Goal: Information Seeking & Learning: Understand process/instructions

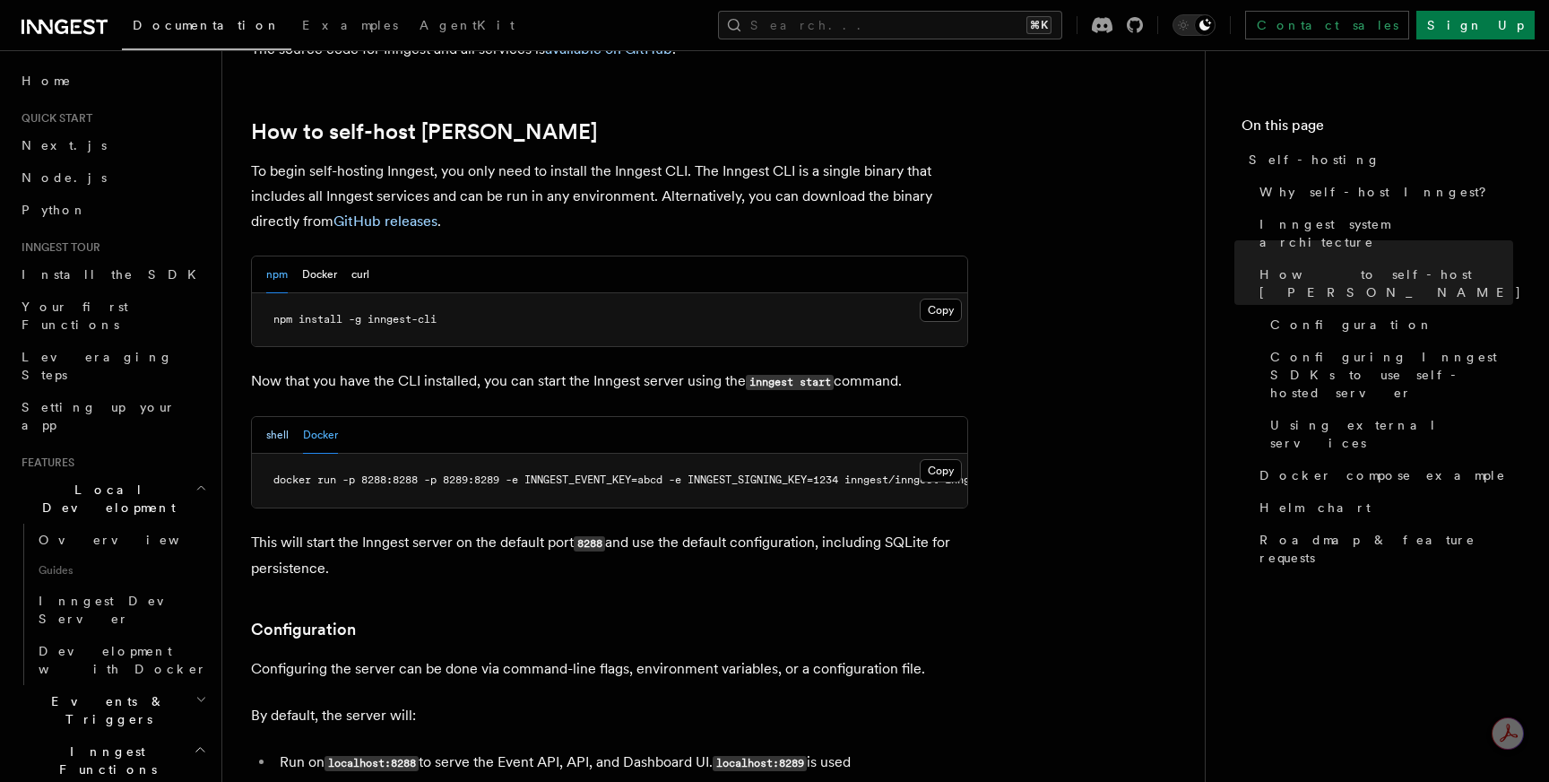
click at [275, 417] on button "shell" at bounding box center [277, 435] width 22 height 37
click at [309, 417] on button "Docker" at bounding box center [320, 435] width 35 height 37
click at [261, 256] on div "npm Docker curl" at bounding box center [609, 274] width 715 height 37
click at [263, 256] on div "npm Docker curl" at bounding box center [609, 274] width 715 height 37
click at [272, 256] on button "npm" at bounding box center [277, 274] width 22 height 37
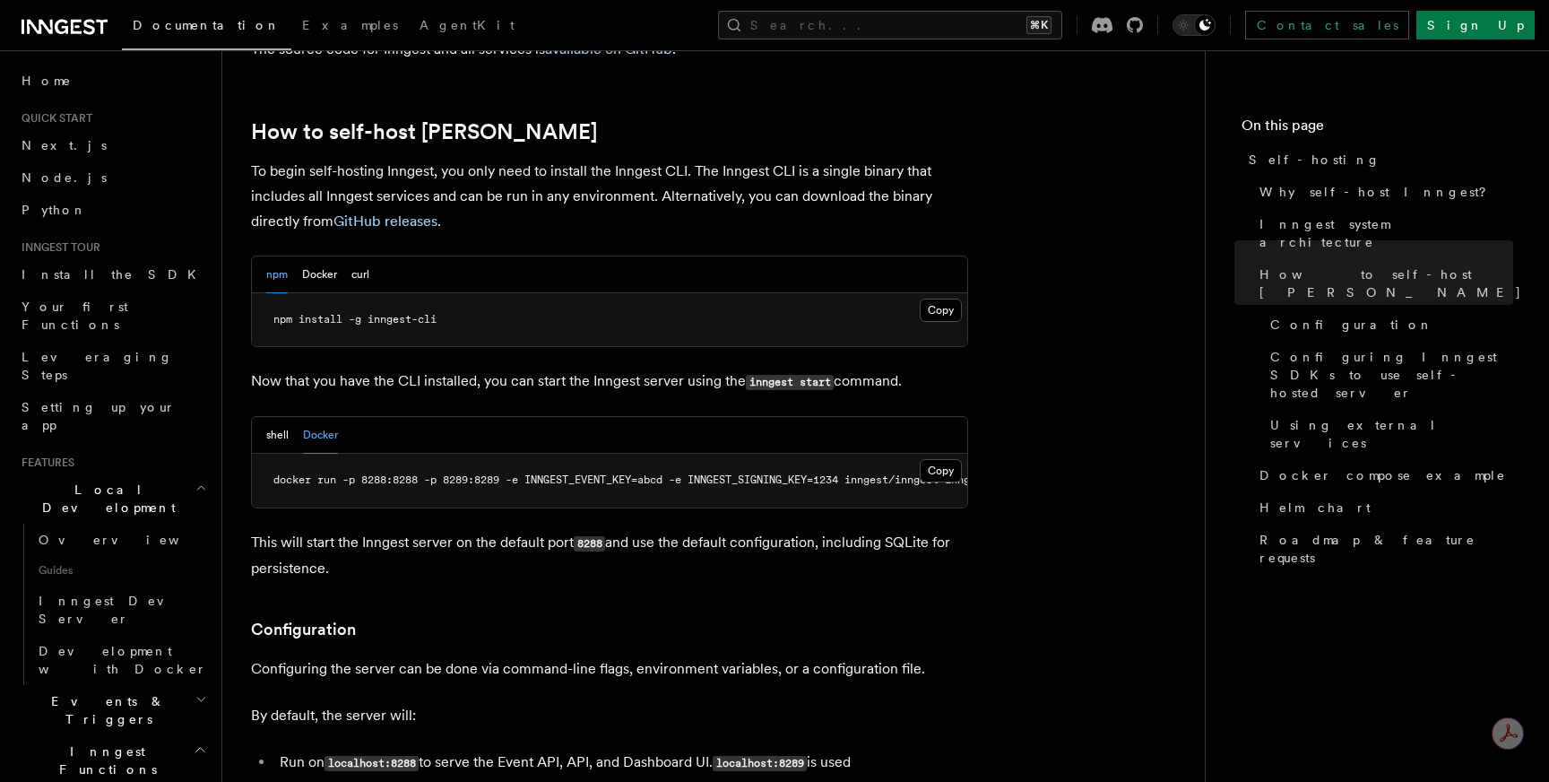
click at [333, 313] on span "npm install -g inngest-cli" at bounding box center [354, 319] width 163 height 13
copy article "npm install -g inngest-cli"
click at [281, 417] on button "shell" at bounding box center [277, 435] width 22 height 37
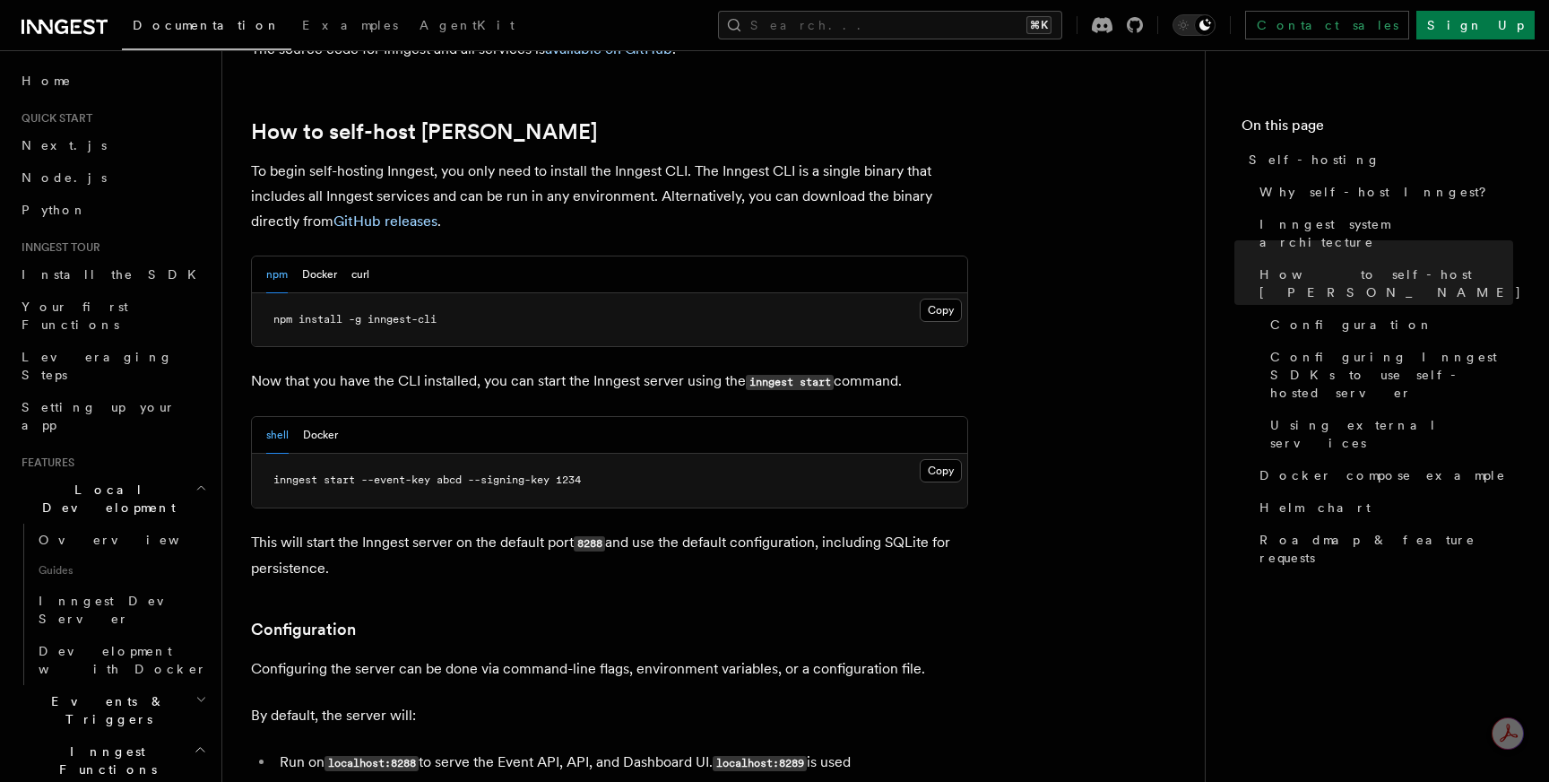
click at [325, 473] on span "inngest start --event-key abcd --signing-key 1234" at bounding box center [426, 479] width 307 height 13
copy article "inngest start --event-key abcd --signing-key 1234"
click at [326, 256] on button "Docker" at bounding box center [319, 274] width 35 height 37
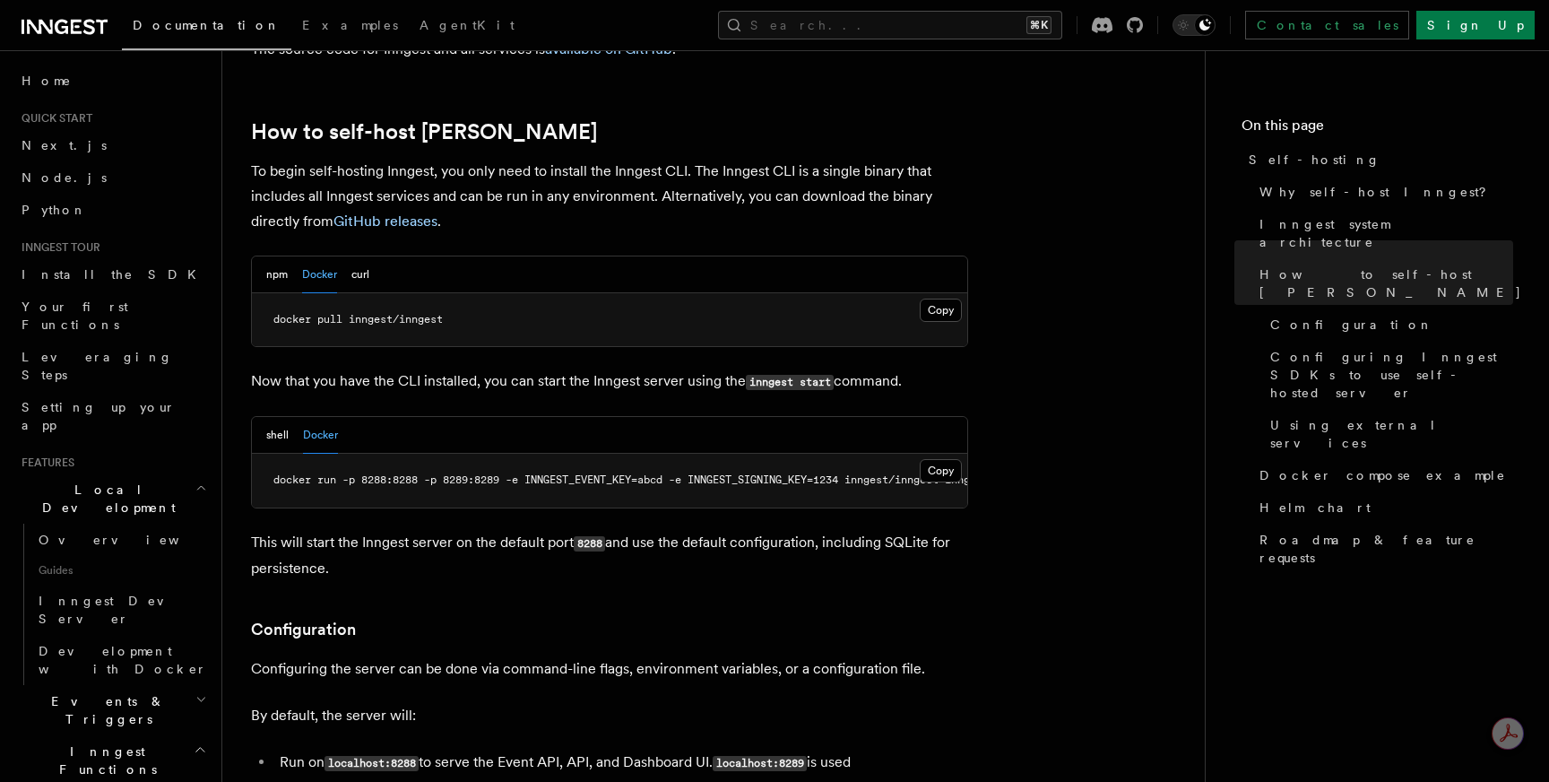
click at [374, 313] on span "docker pull inngest/inngest" at bounding box center [357, 319] width 169 height 13
copy article "docker pull inngest/inngest"
click at [363, 473] on span "docker run -p 8288:8288 -p 8289:8289 -e INNGEST_EVENT_KEY=abcd -e INNGEST_SIGNI…" at bounding box center [649, 479] width 753 height 13
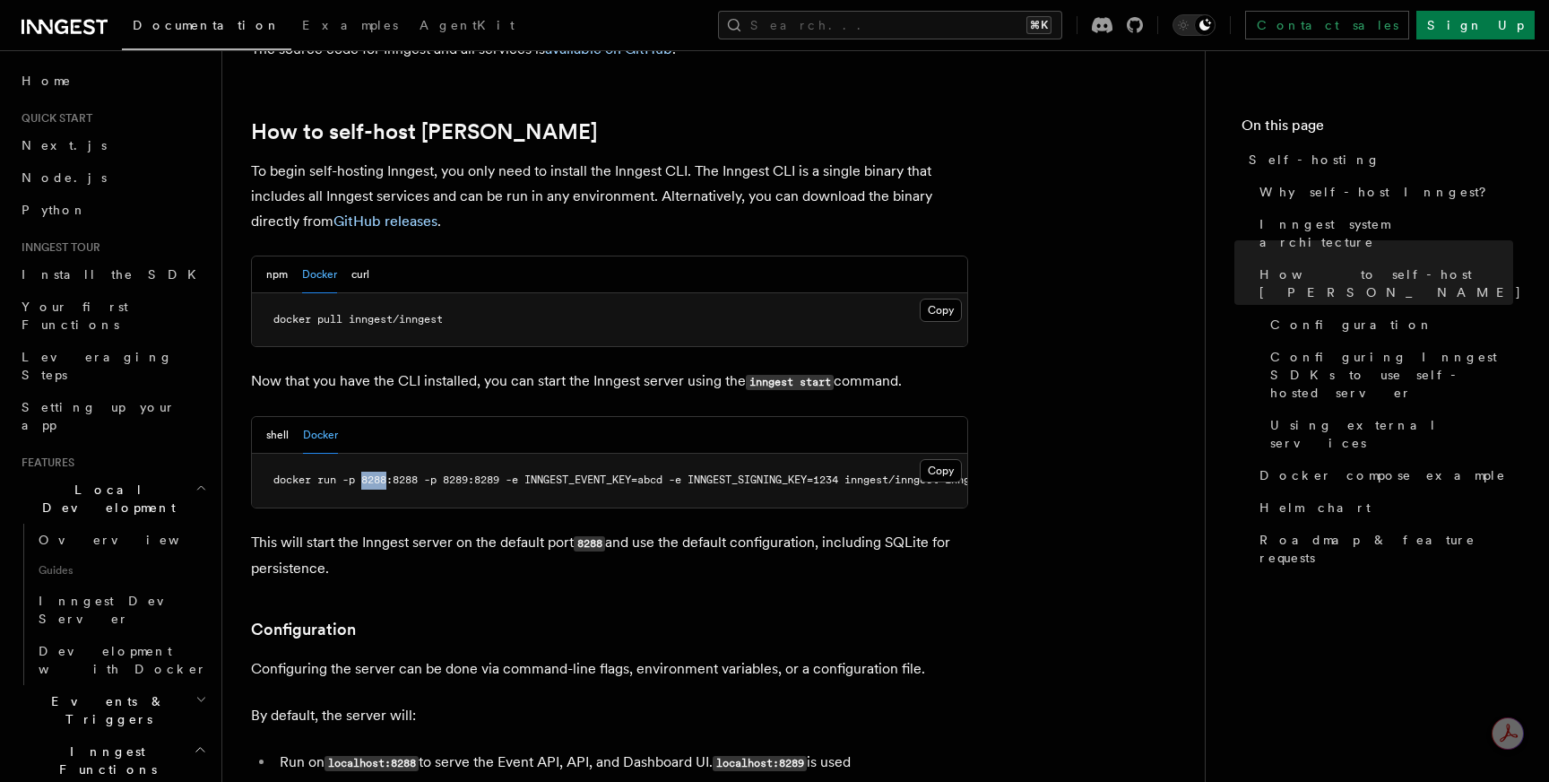
click at [363, 473] on span "docker run -p 8288:8288 -p 8289:8289 -e INNGEST_EVENT_KEY=abcd -e INNGEST_SIGNI…" at bounding box center [649, 479] width 753 height 13
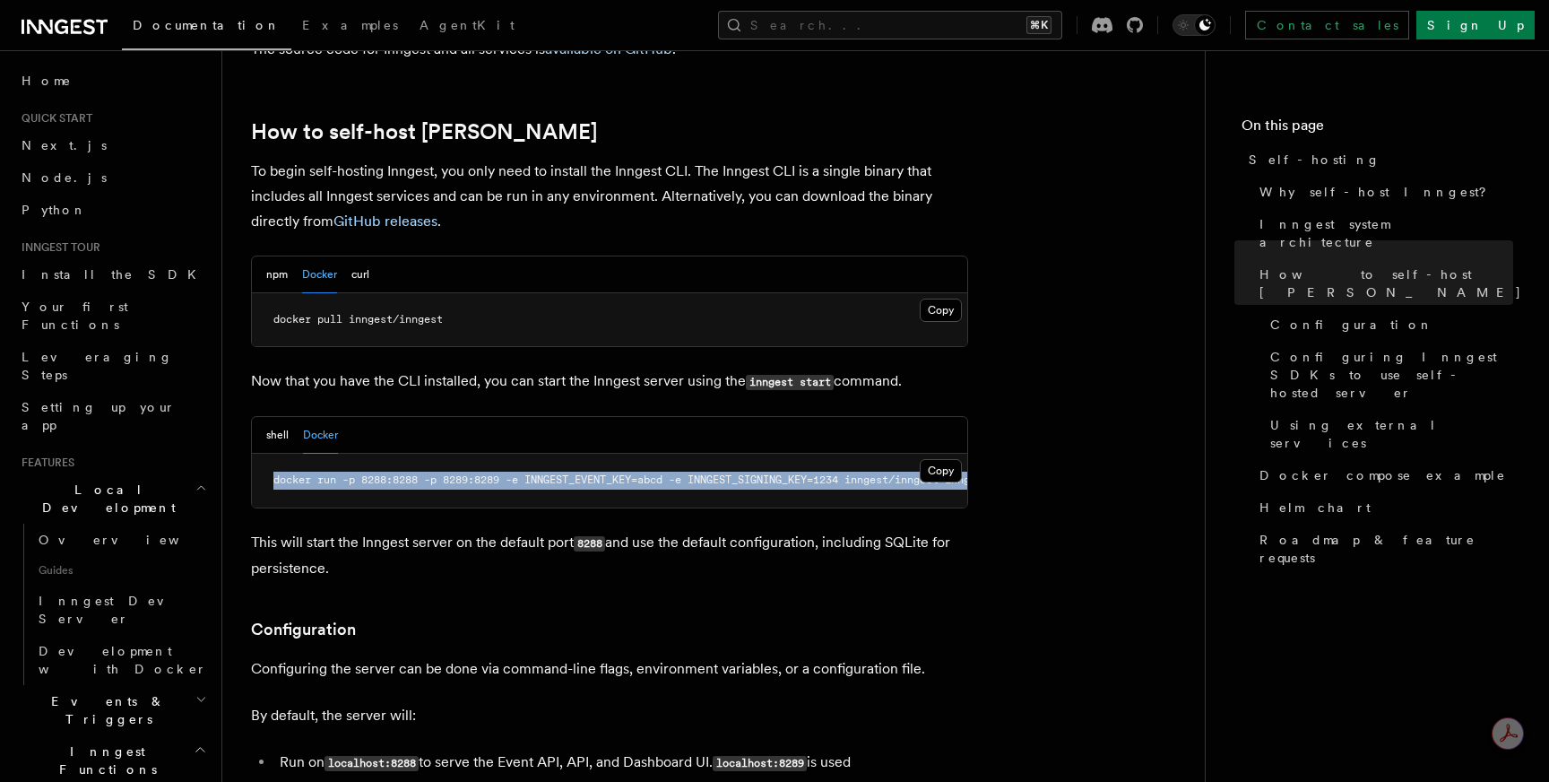
click at [363, 473] on span "docker run -p 8288:8288 -p 8289:8289 -e INNGEST_EVENT_KEY=abcd -e INNGEST_SIGNI…" at bounding box center [649, 479] width 753 height 13
copy article "docker run -p 8288:8288 -p 8289:8289 -e INNGEST_EVENT_KEY=abcd -e INNGEST_SIGNI…"
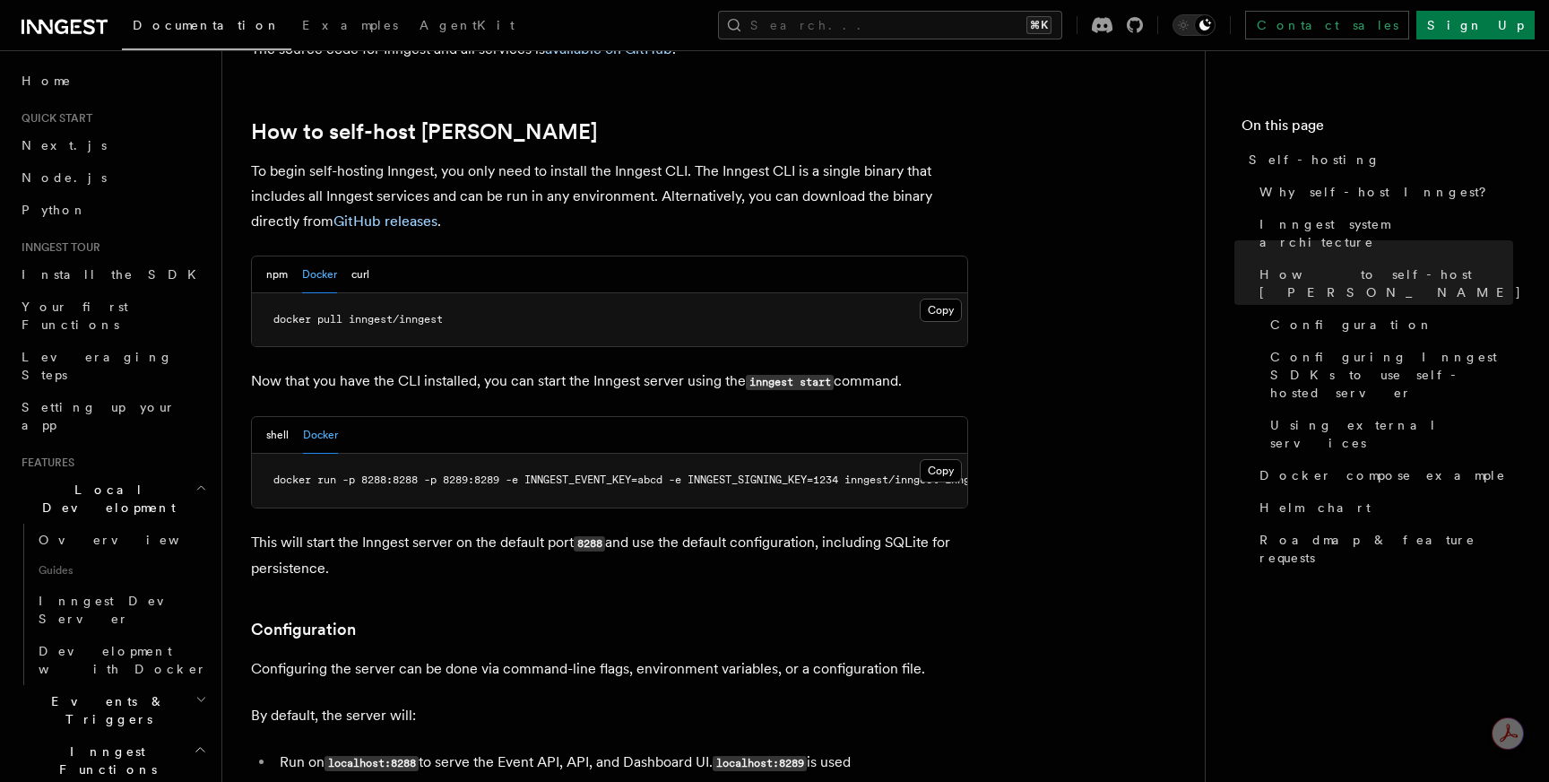
click at [409, 313] on span "docker pull inngest/inngest" at bounding box center [357, 319] width 169 height 13
copy article "docker pull inngest/inngest"
click at [498, 473] on span "docker run -p 8288:8288 -p 8289:8289 -e INNGEST_EVENT_KEY=abcd -e INNGEST_SIGNI…" at bounding box center [649, 479] width 753 height 13
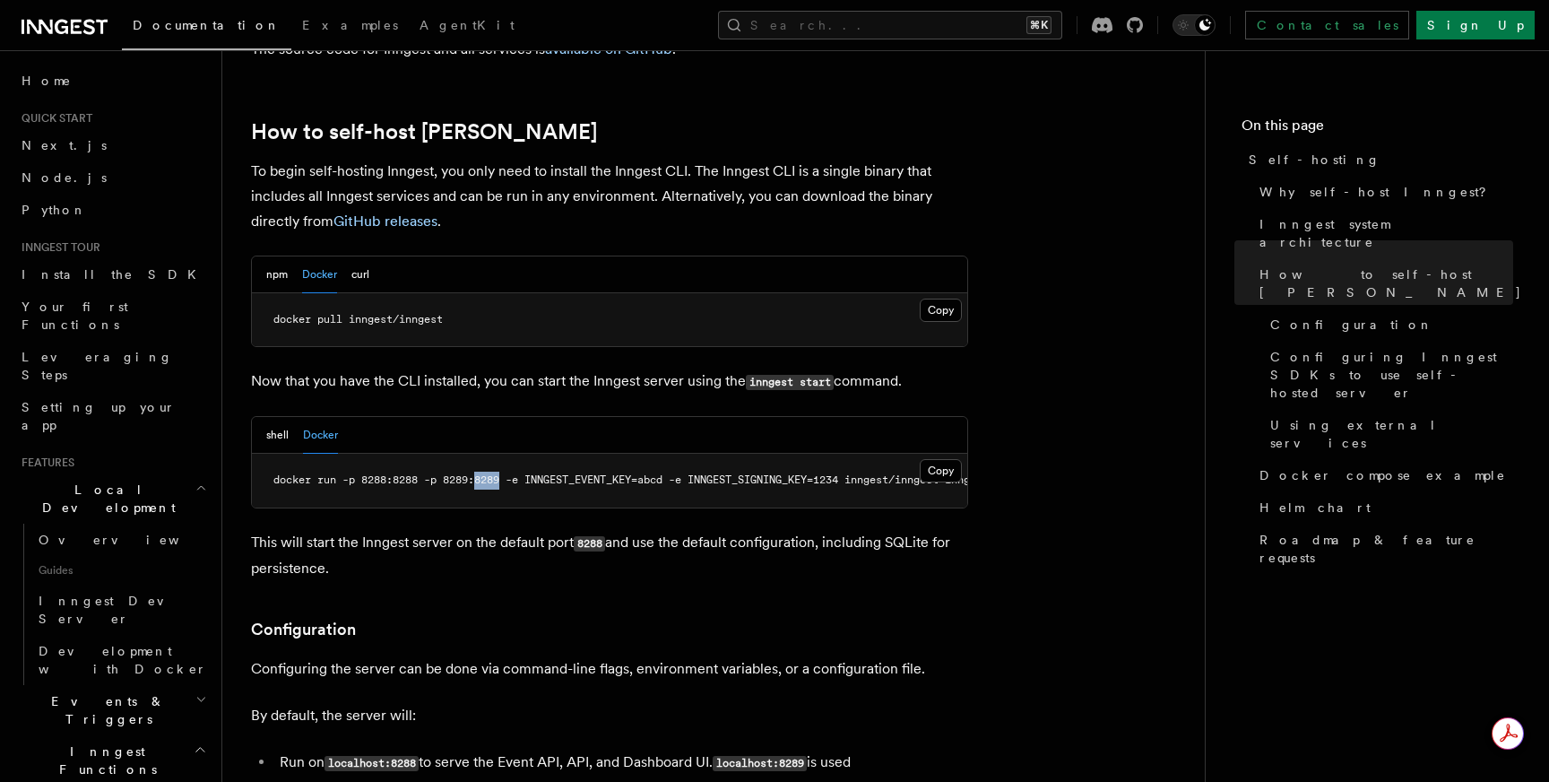
click at [498, 473] on span "docker run -p 8288:8288 -p 8289:8289 -e INNGEST_EVENT_KEY=abcd -e INNGEST_SIGNI…" at bounding box center [649, 479] width 753 height 13
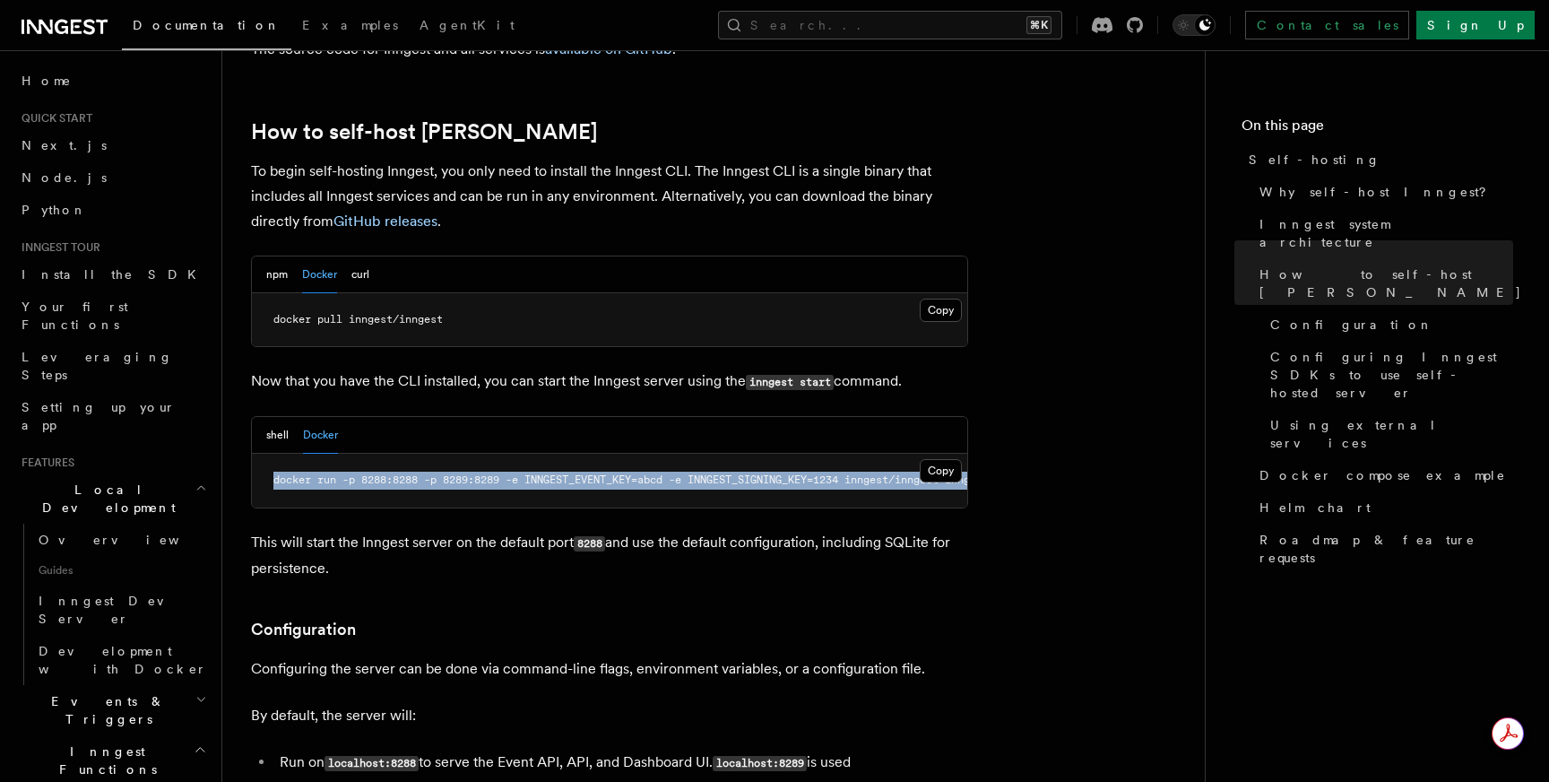
click at [498, 473] on span "docker run -p 8288:8288 -p 8289:8289 -e INNGEST_EVENT_KEY=abcd -e INNGEST_SIGNI…" at bounding box center [649, 479] width 753 height 13
copy article "docker run -p 8288:8288 -p 8289:8289 -e INNGEST_EVENT_KEY=abcd -e INNGEST_SIGNI…"
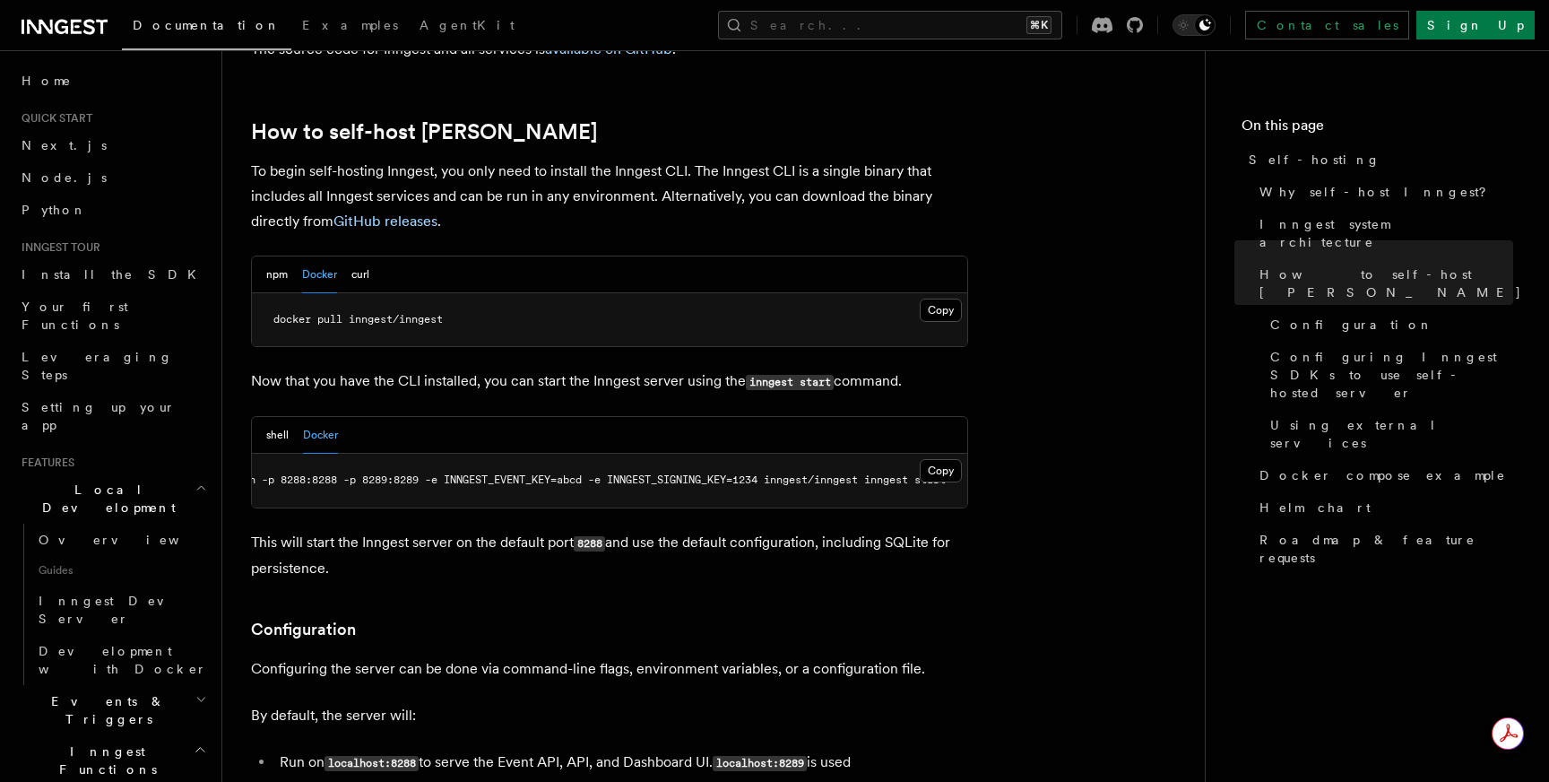
click at [274, 417] on button "shell" at bounding box center [277, 435] width 22 height 37
click at [314, 417] on button "Docker" at bounding box center [320, 435] width 35 height 37
click at [286, 417] on button "shell" at bounding box center [277, 435] width 22 height 37
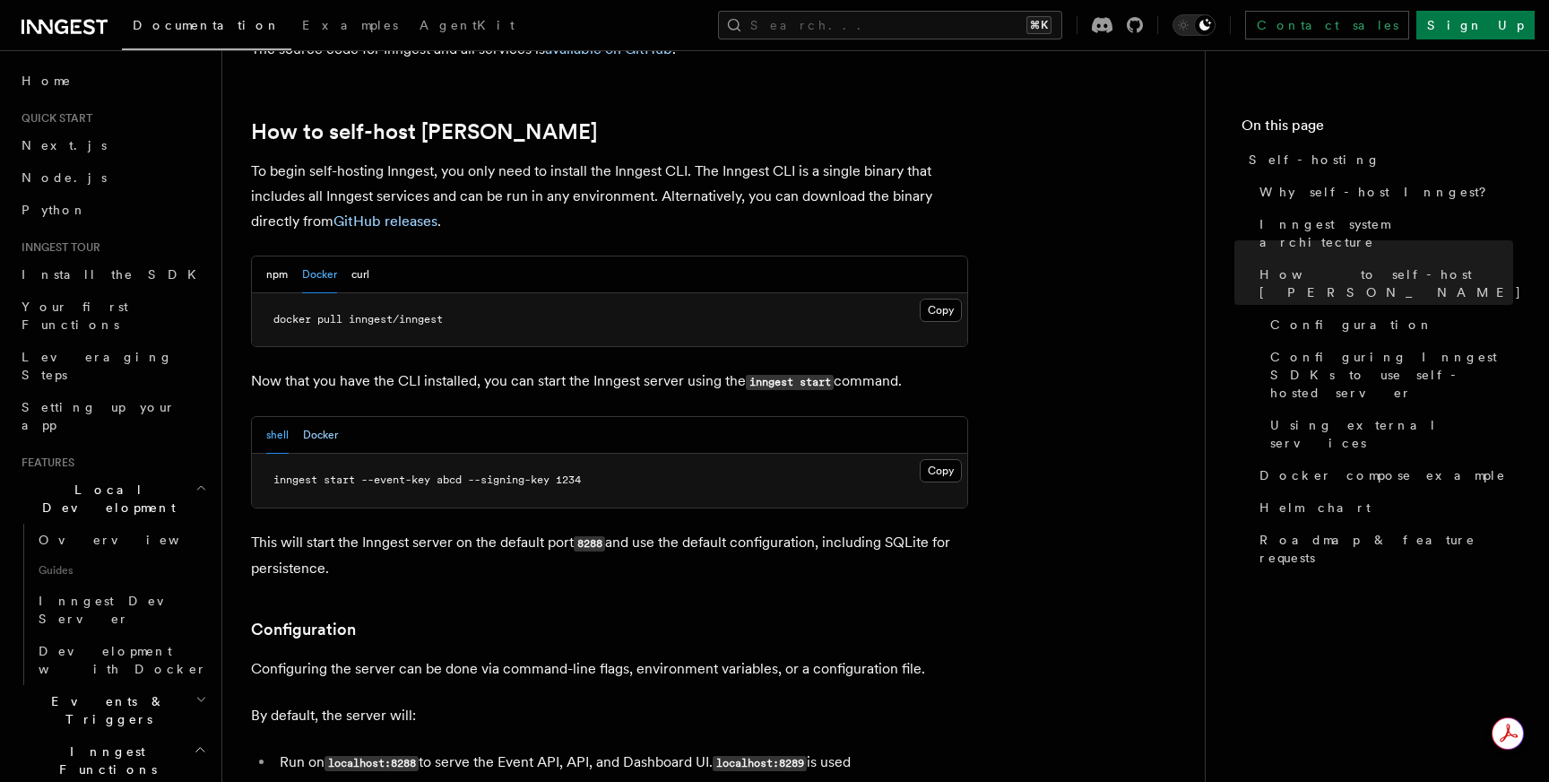
click at [315, 417] on button "Docker" at bounding box center [320, 435] width 35 height 37
click at [278, 417] on button "shell" at bounding box center [277, 435] width 22 height 37
click at [336, 417] on button "Docker" at bounding box center [320, 435] width 35 height 37
drag, startPoint x: 351, startPoint y: 272, endPoint x: 450, endPoint y: 275, distance: 98.6
click at [450, 293] on pre "docker pull inngest/inngest" at bounding box center [609, 320] width 715 height 54
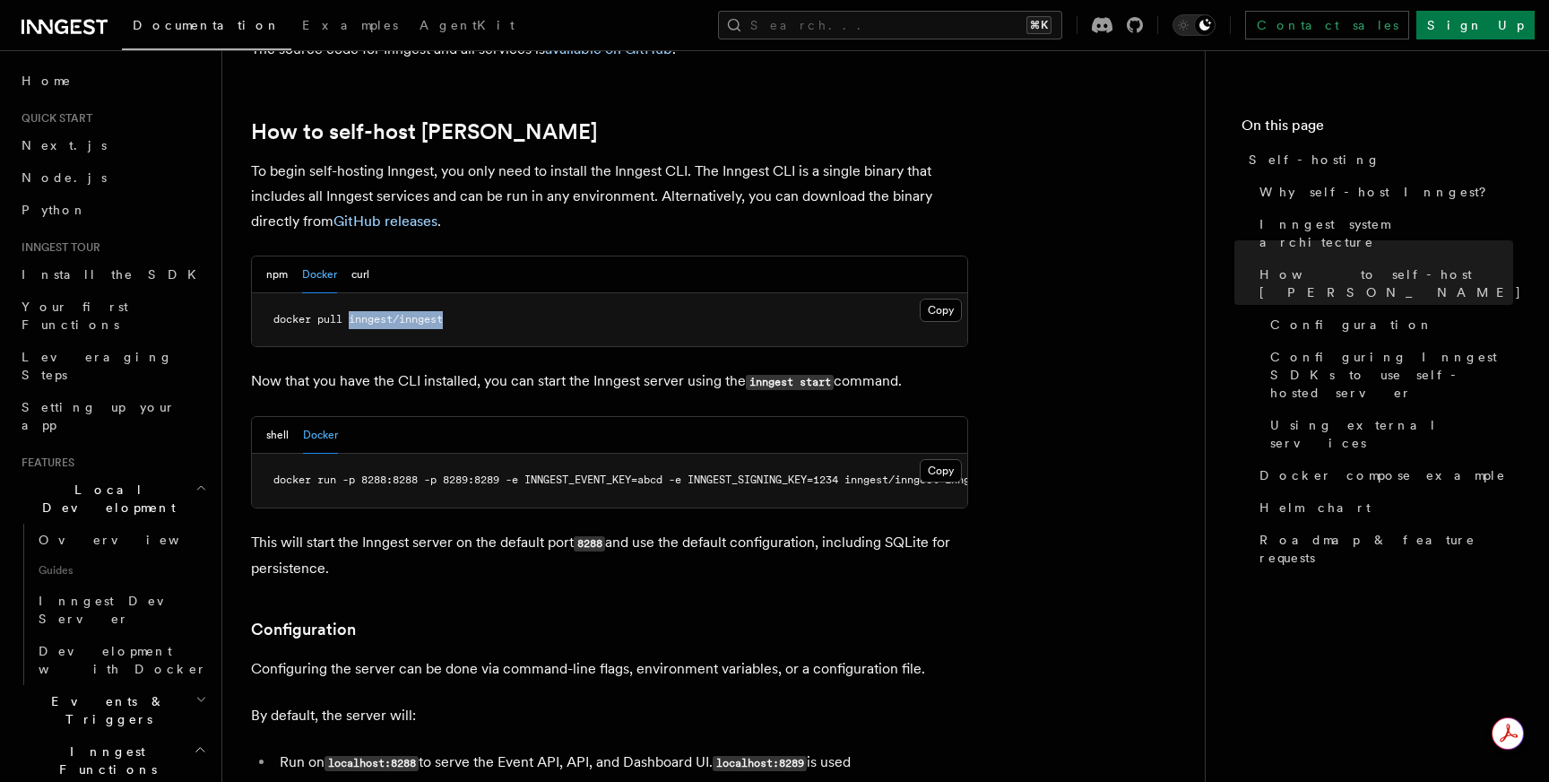
copy span "inngest/inngest"
click at [279, 256] on button "npm" at bounding box center [277, 274] width 22 height 37
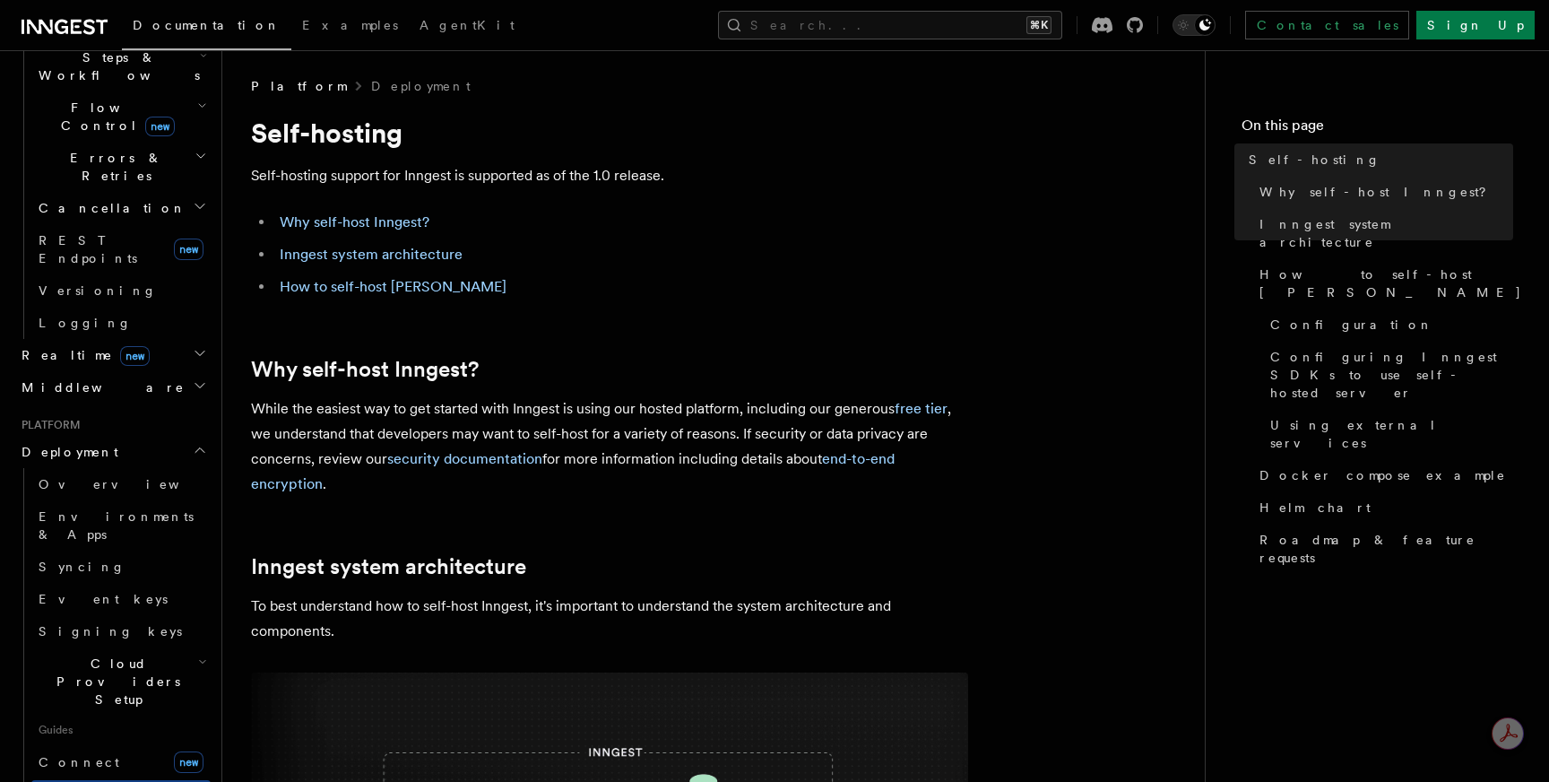
scroll to position [790, 0]
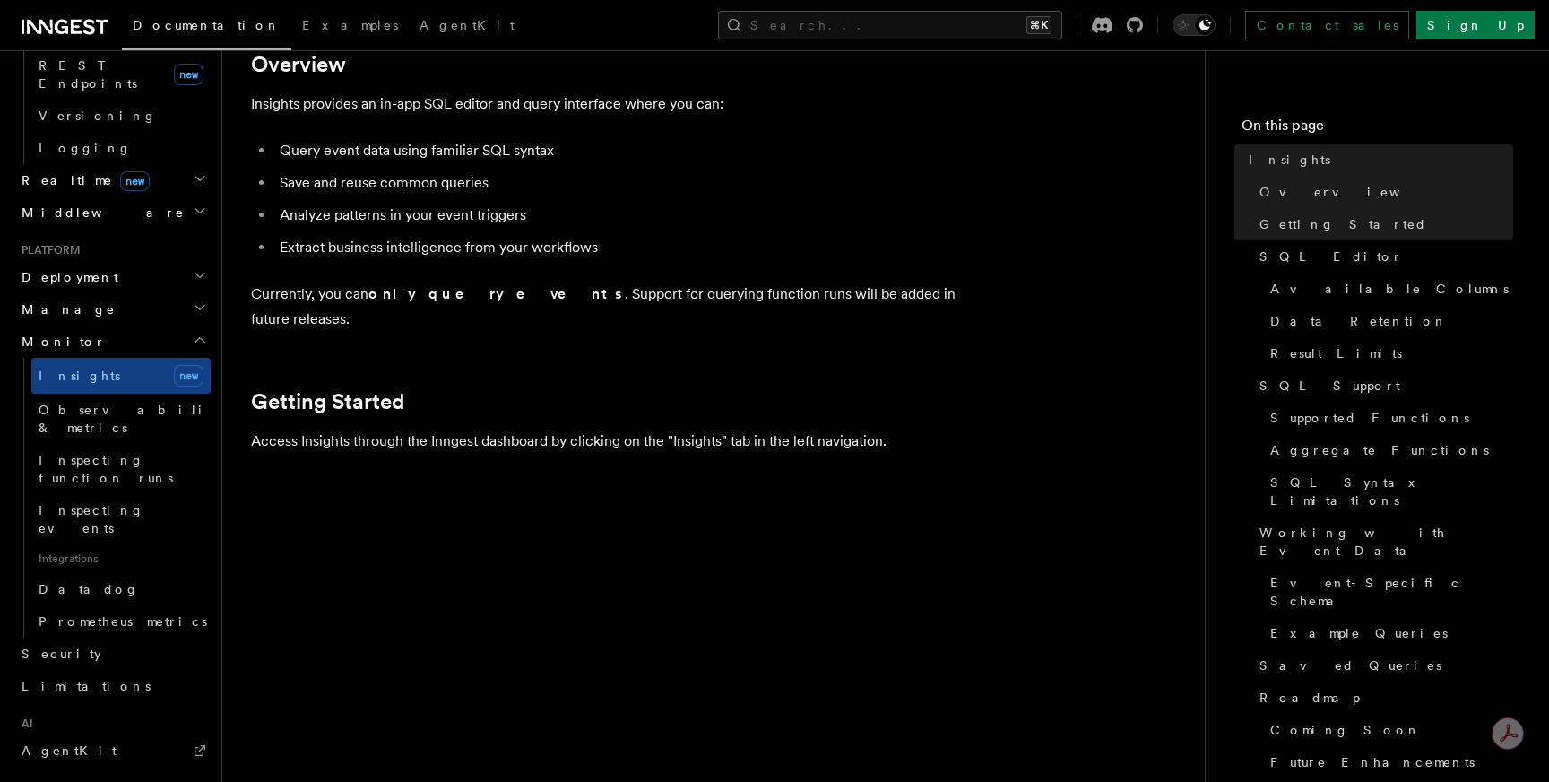
scroll to position [389, 0]
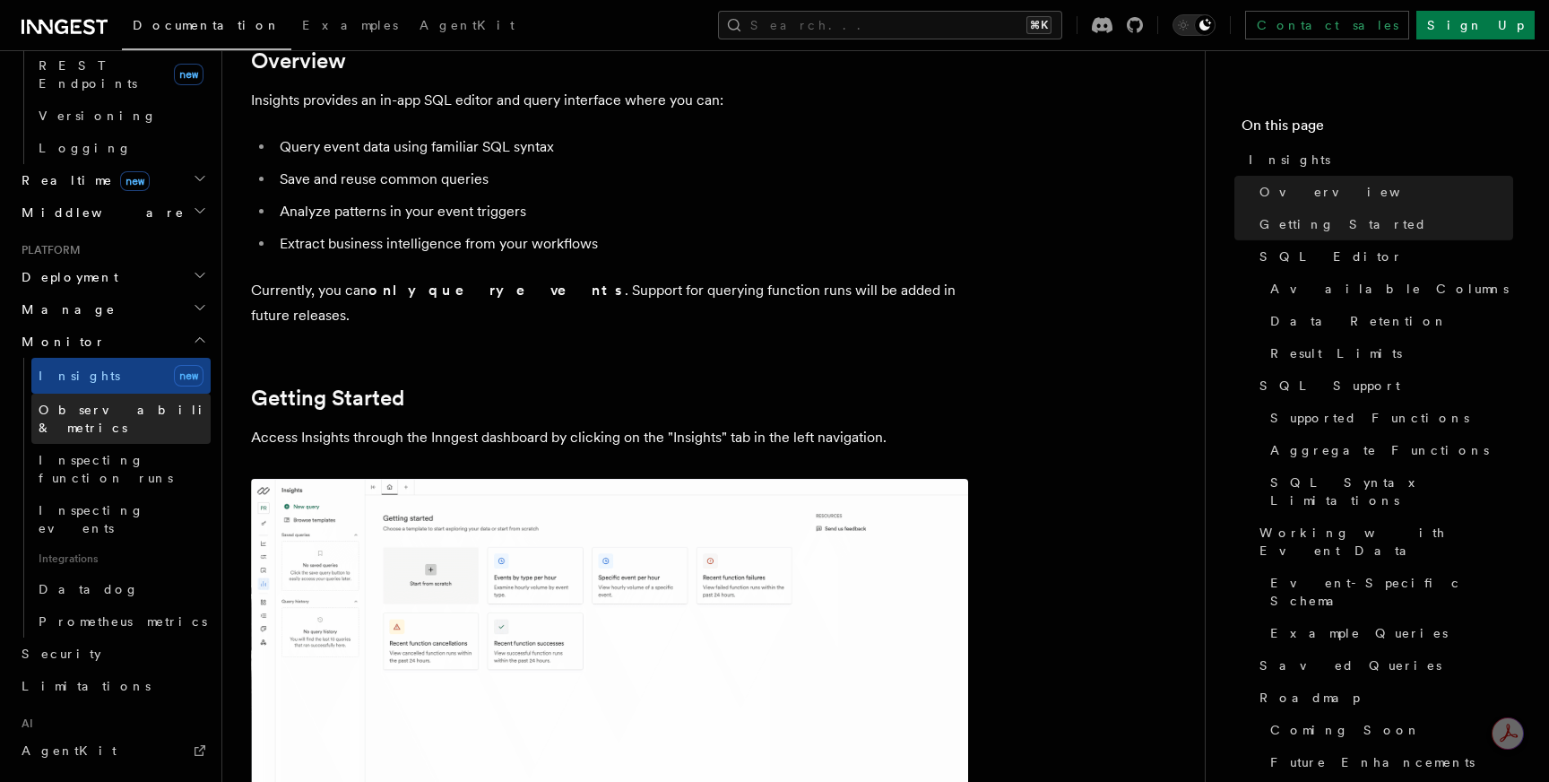
click at [140, 402] on span "Observability & metrics" at bounding box center [131, 418] width 185 height 32
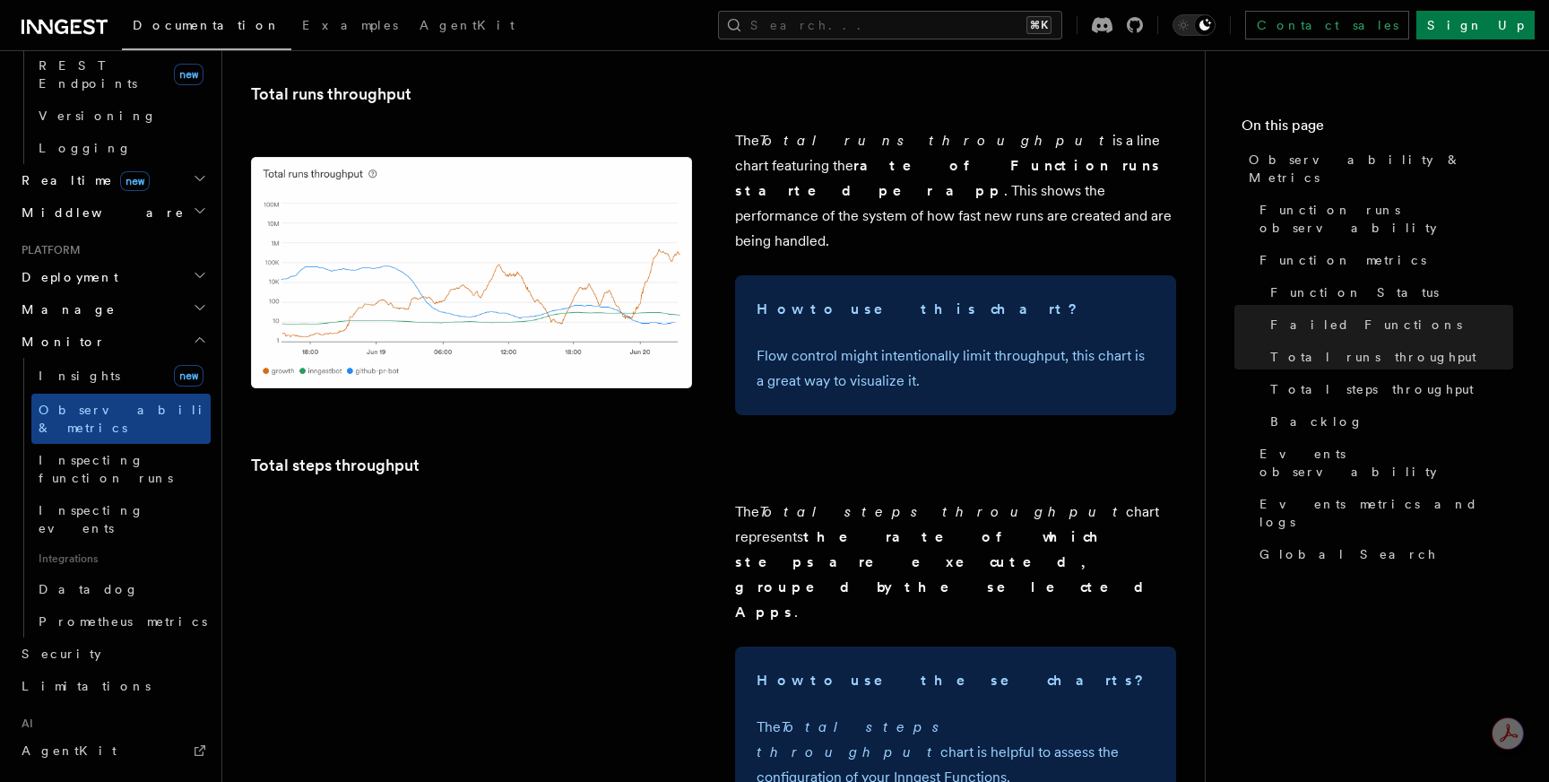
scroll to position [2723, 0]
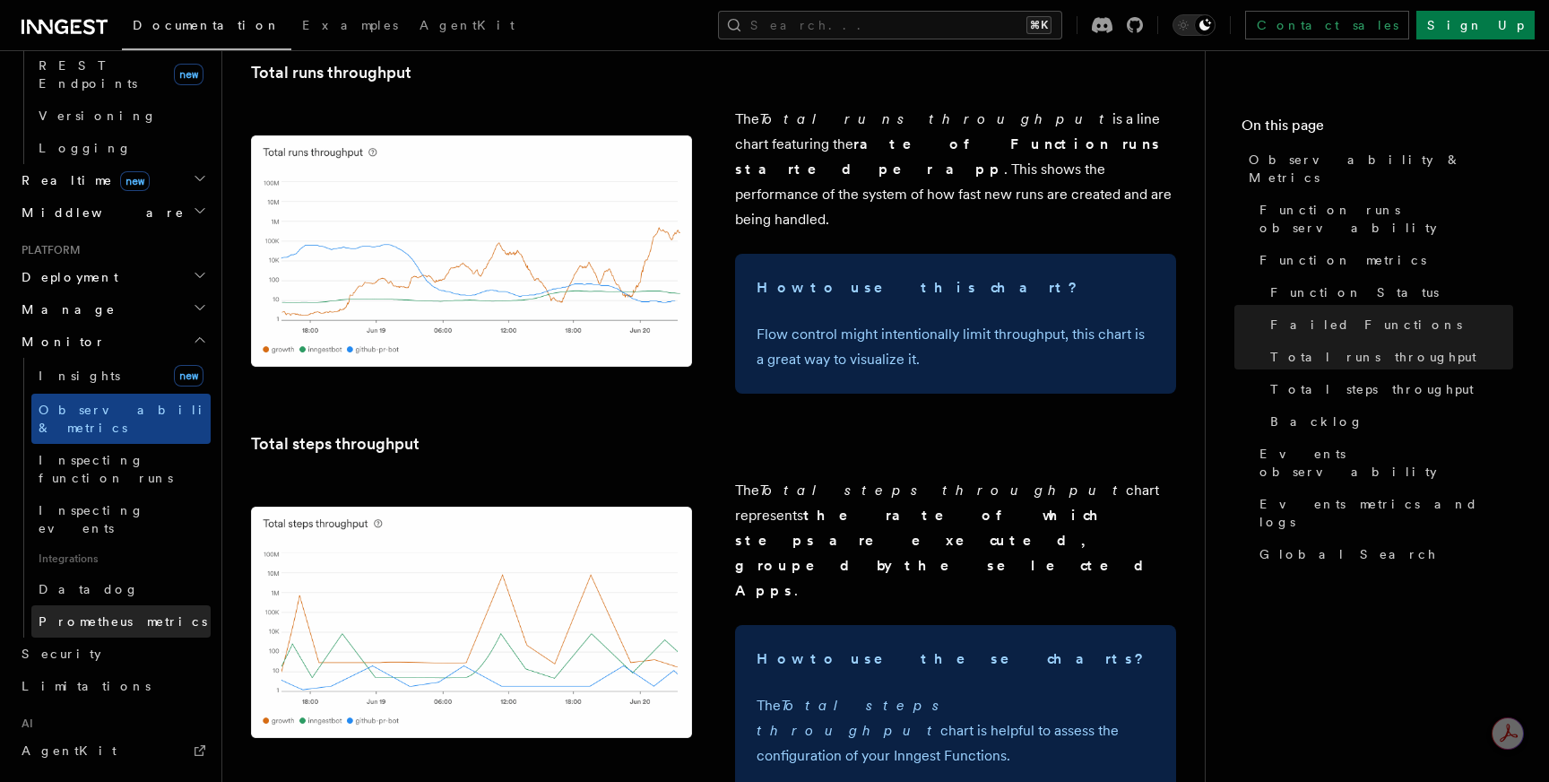
click at [125, 614] on span "Prometheus metrics" at bounding box center [123, 621] width 168 height 14
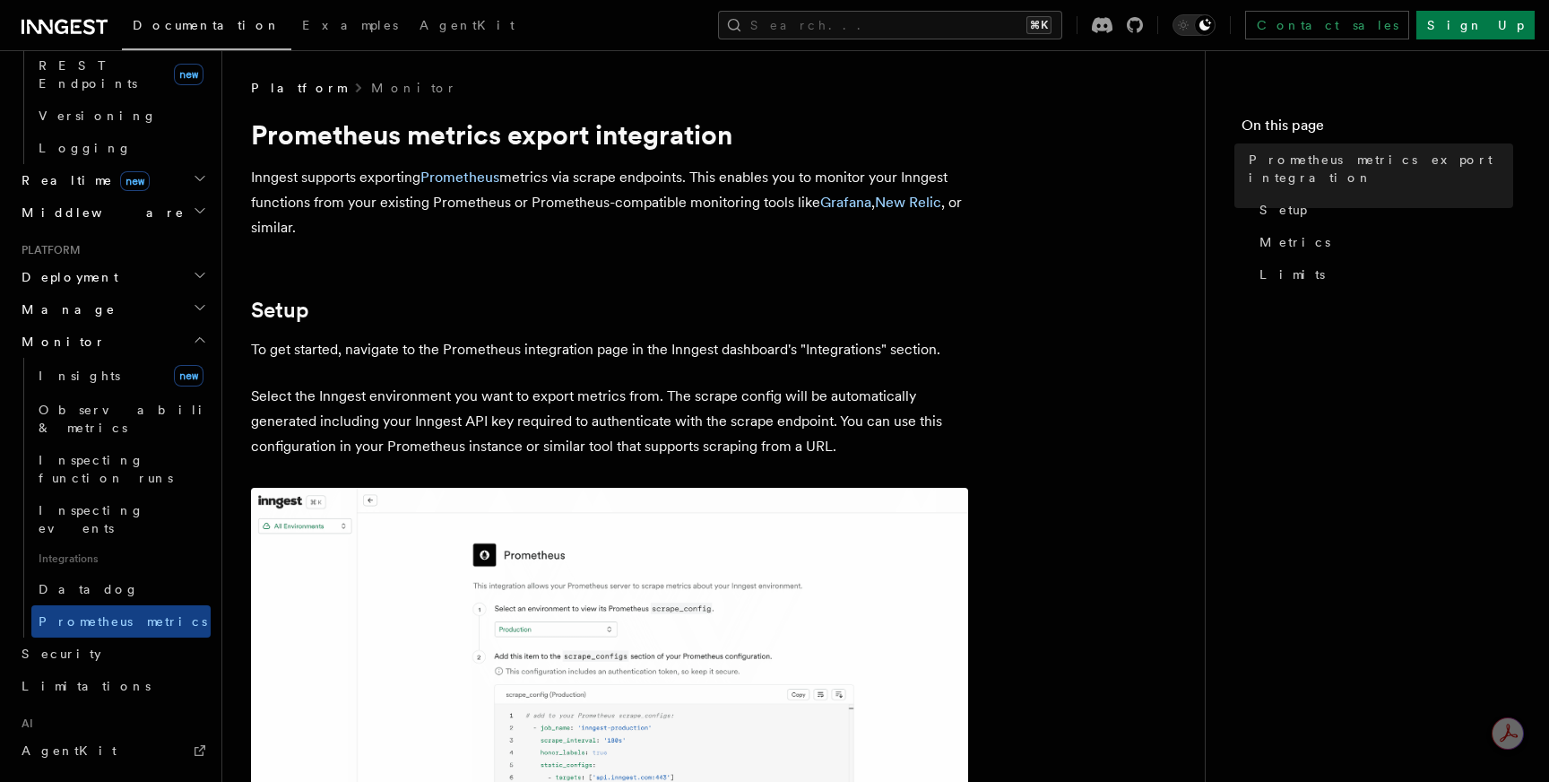
scroll to position [17, 0]
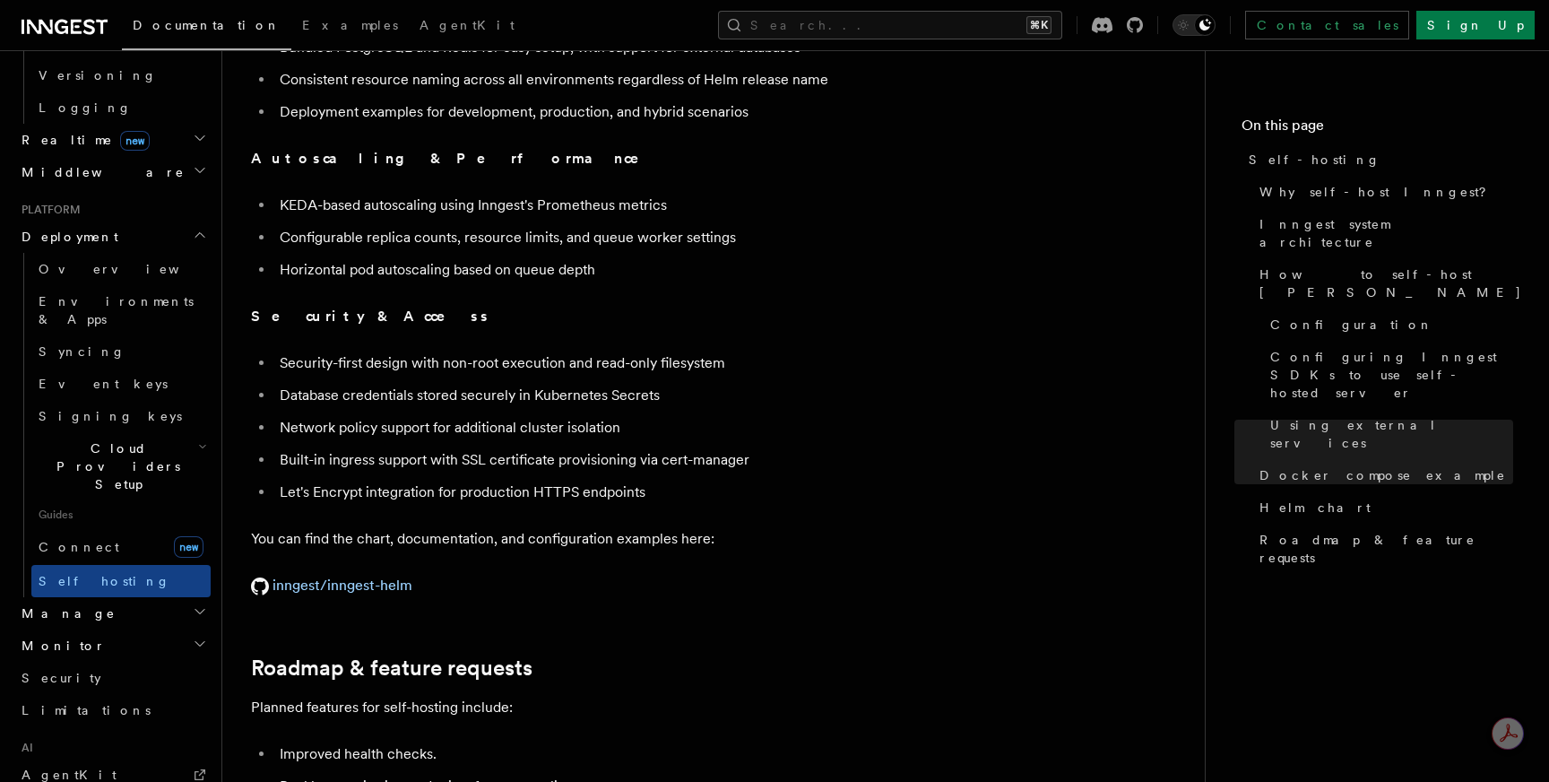
scroll to position [6362, 0]
click at [974, 32] on button "Search... ⌘K" at bounding box center [890, 25] width 344 height 29
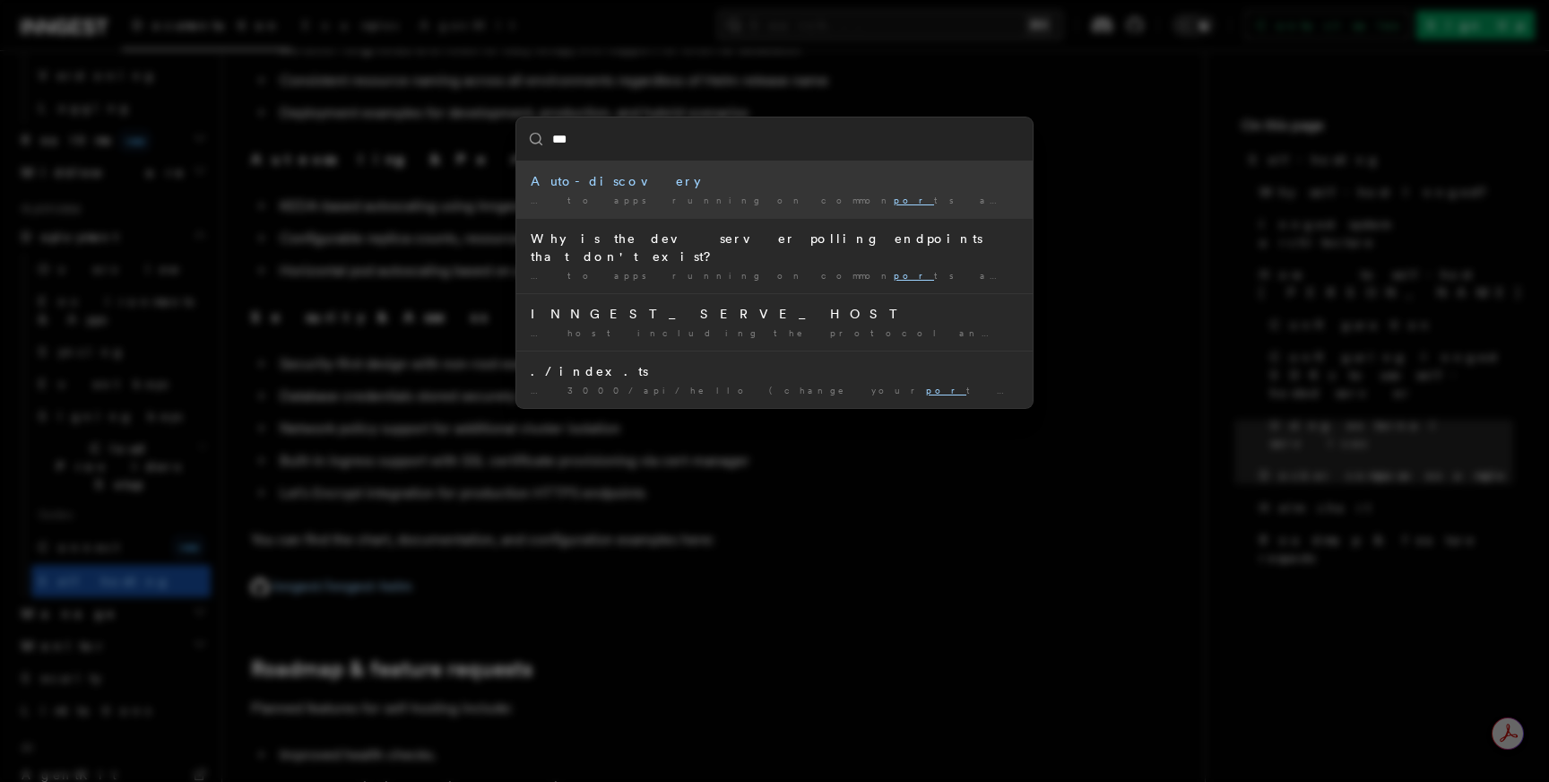
type input "****"
click at [599, 181] on div "Auto-discovery" at bounding box center [775, 181] width 488 height 18
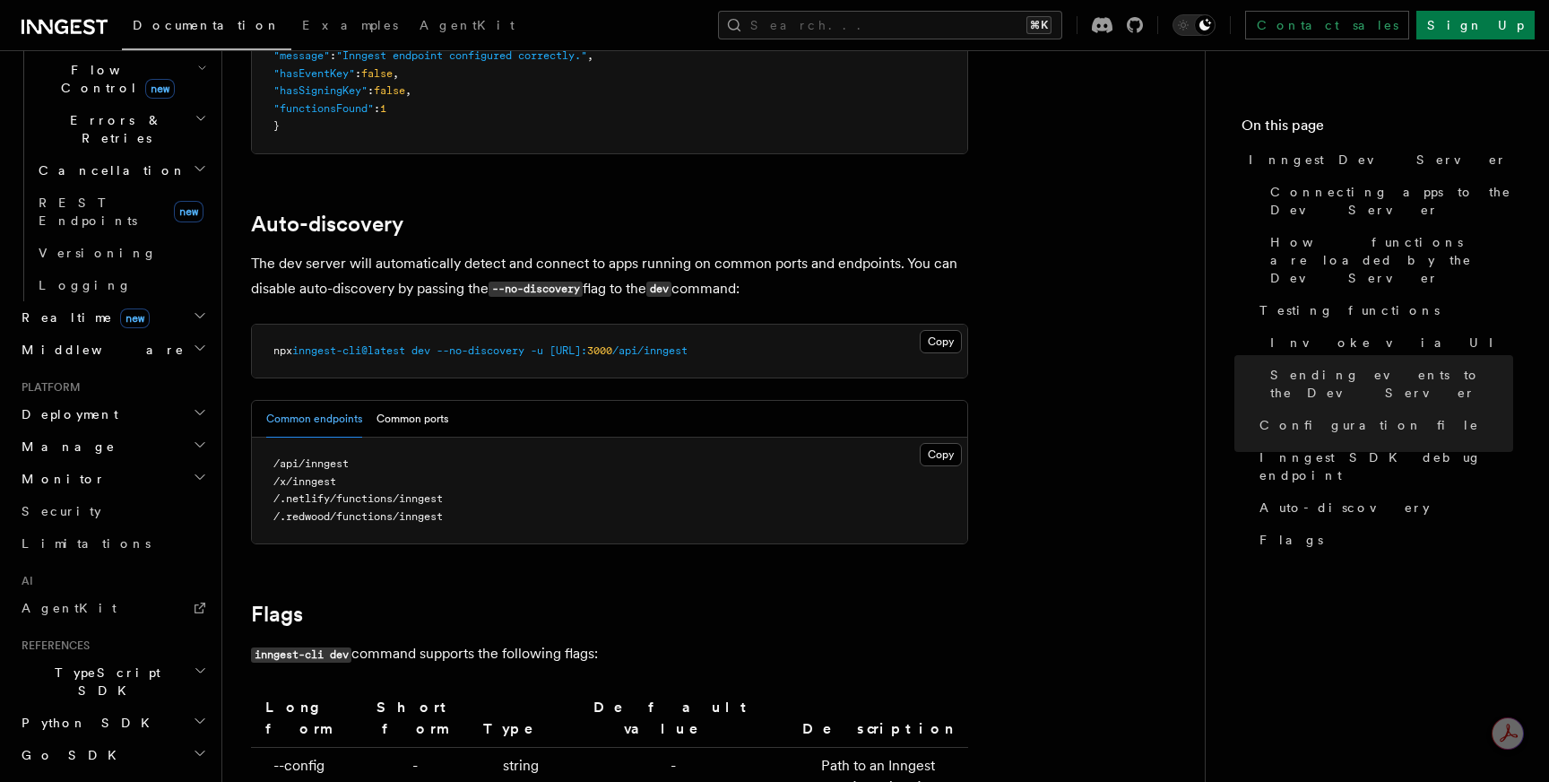
scroll to position [4918, 0]
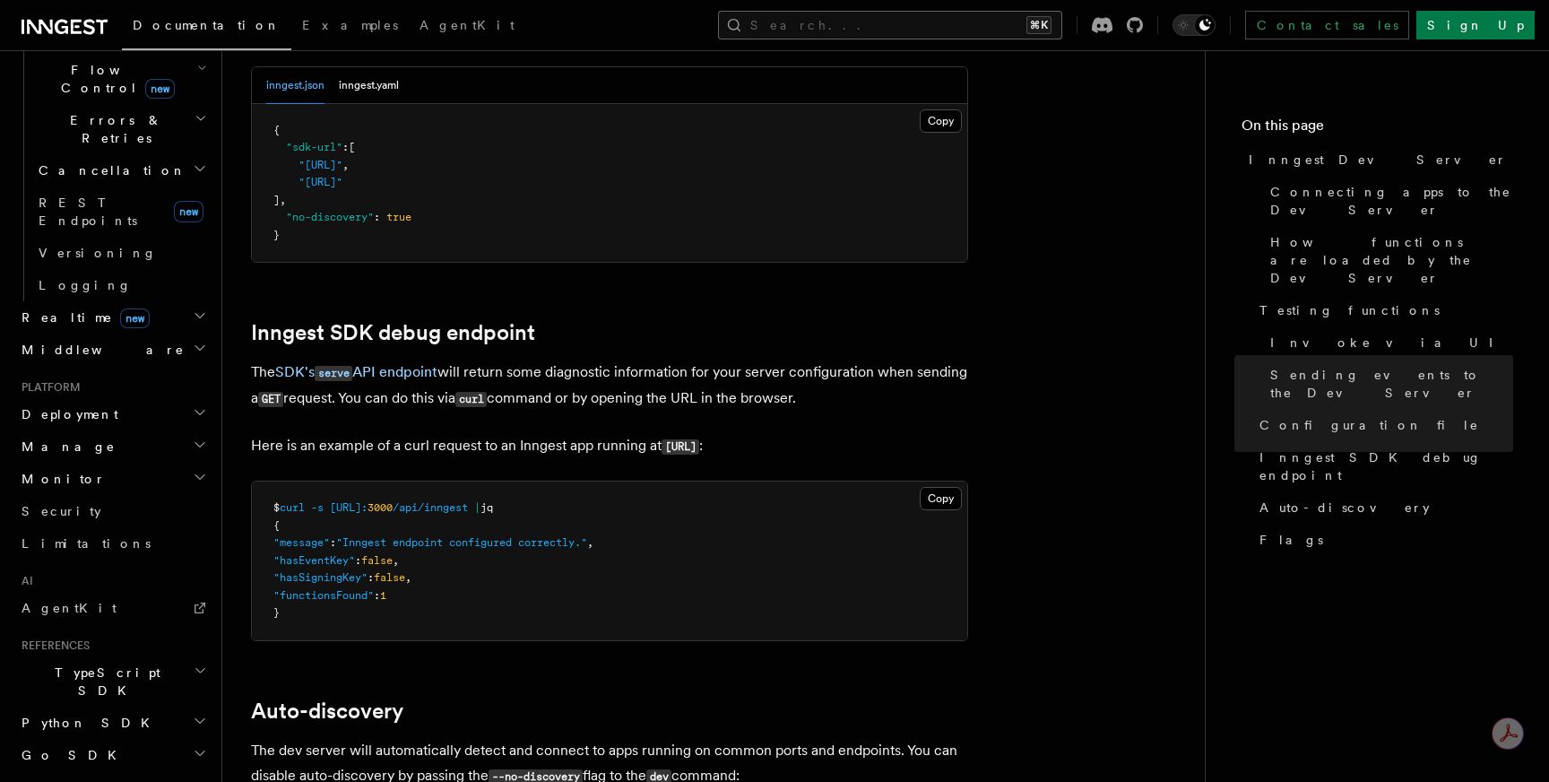
click at [956, 30] on button "Search... ⌘K" at bounding box center [890, 25] width 344 height 29
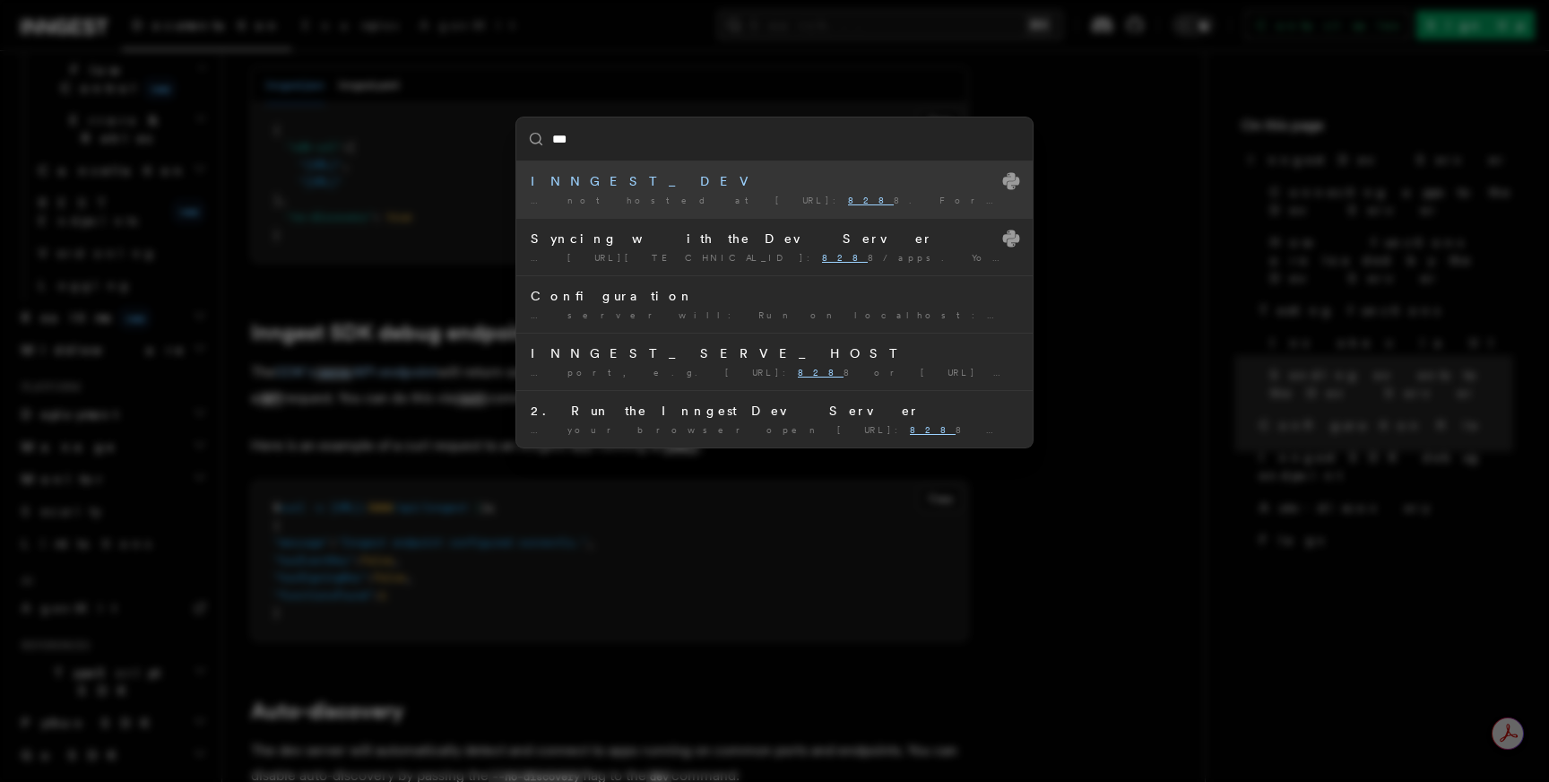
type input "****"
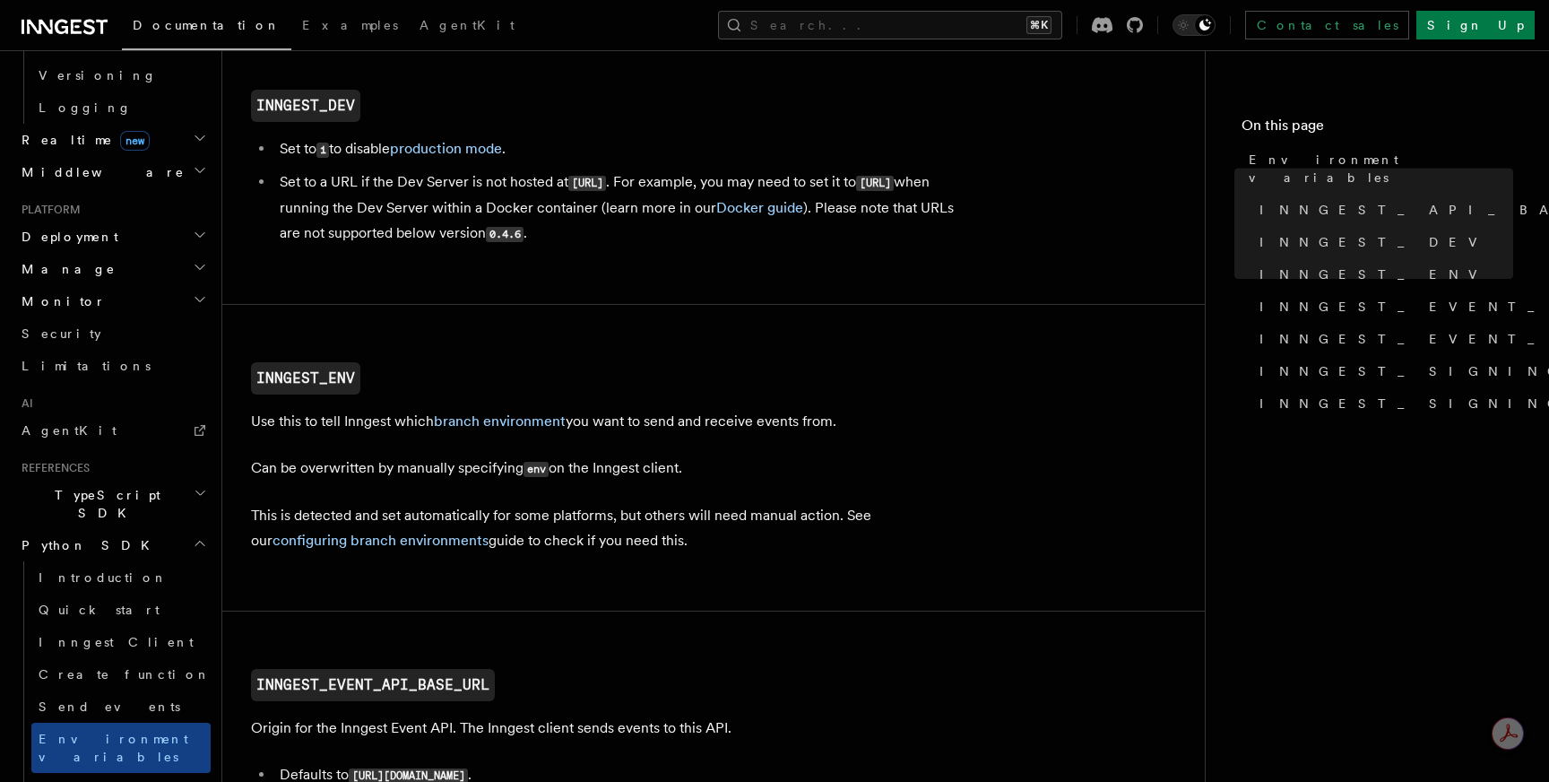
scroll to position [535, 0]
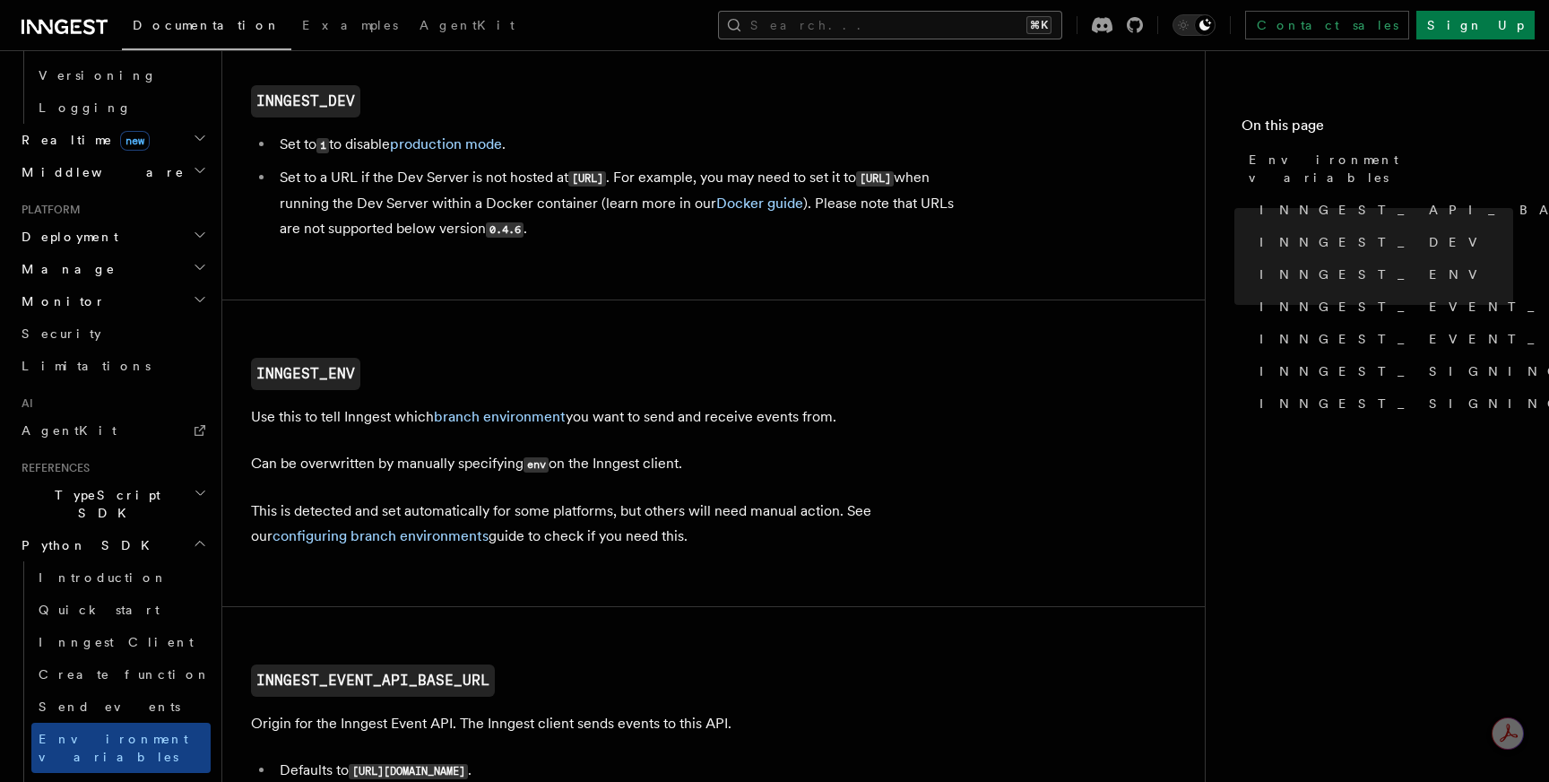
click at [886, 20] on button "Search... ⌘K" at bounding box center [890, 25] width 344 height 29
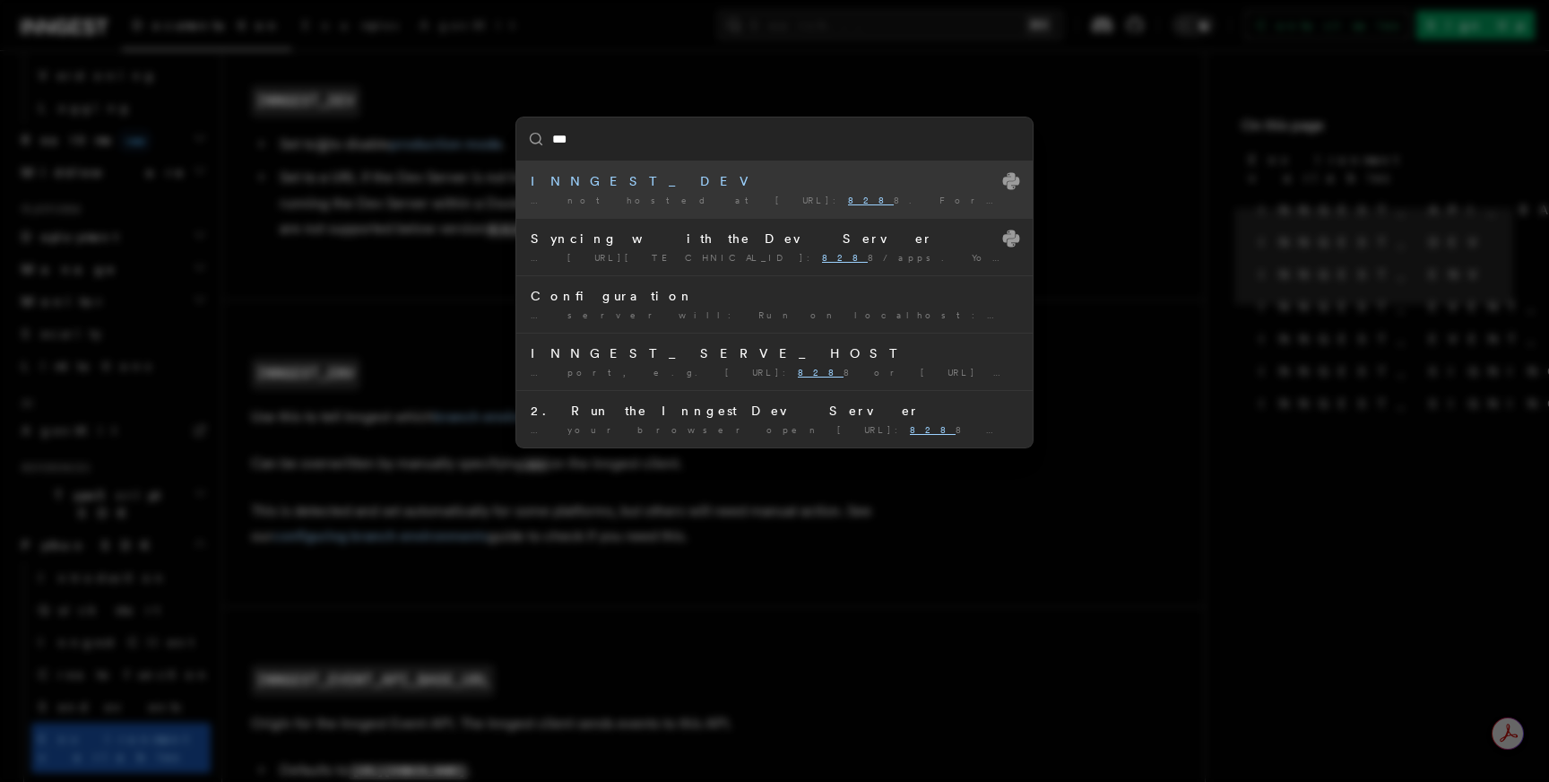
type input "****"
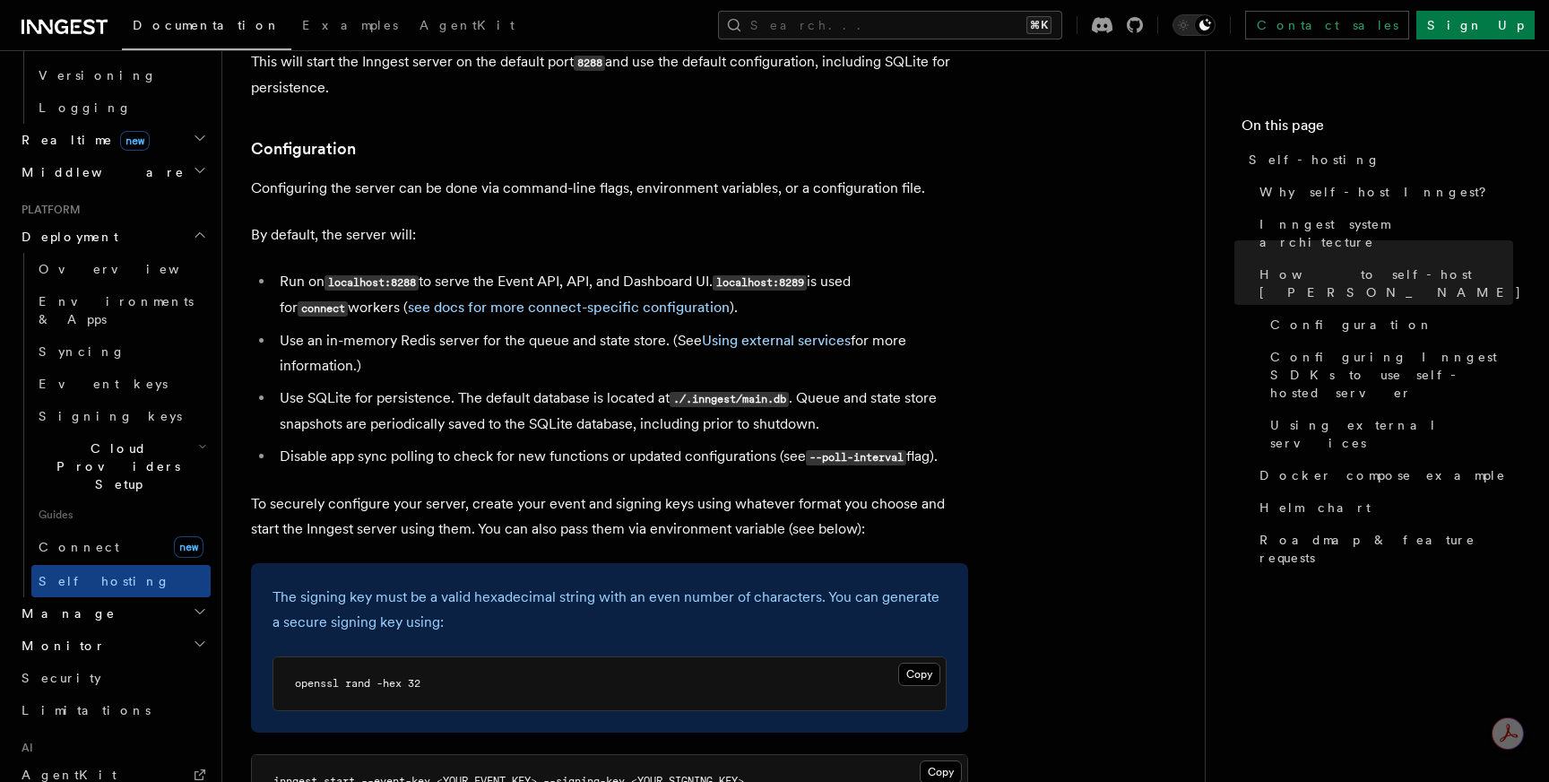
scroll to position [2241, 0]
click at [530, 298] on link "see docs for more connect-specific configuration" at bounding box center [569, 306] width 322 height 17
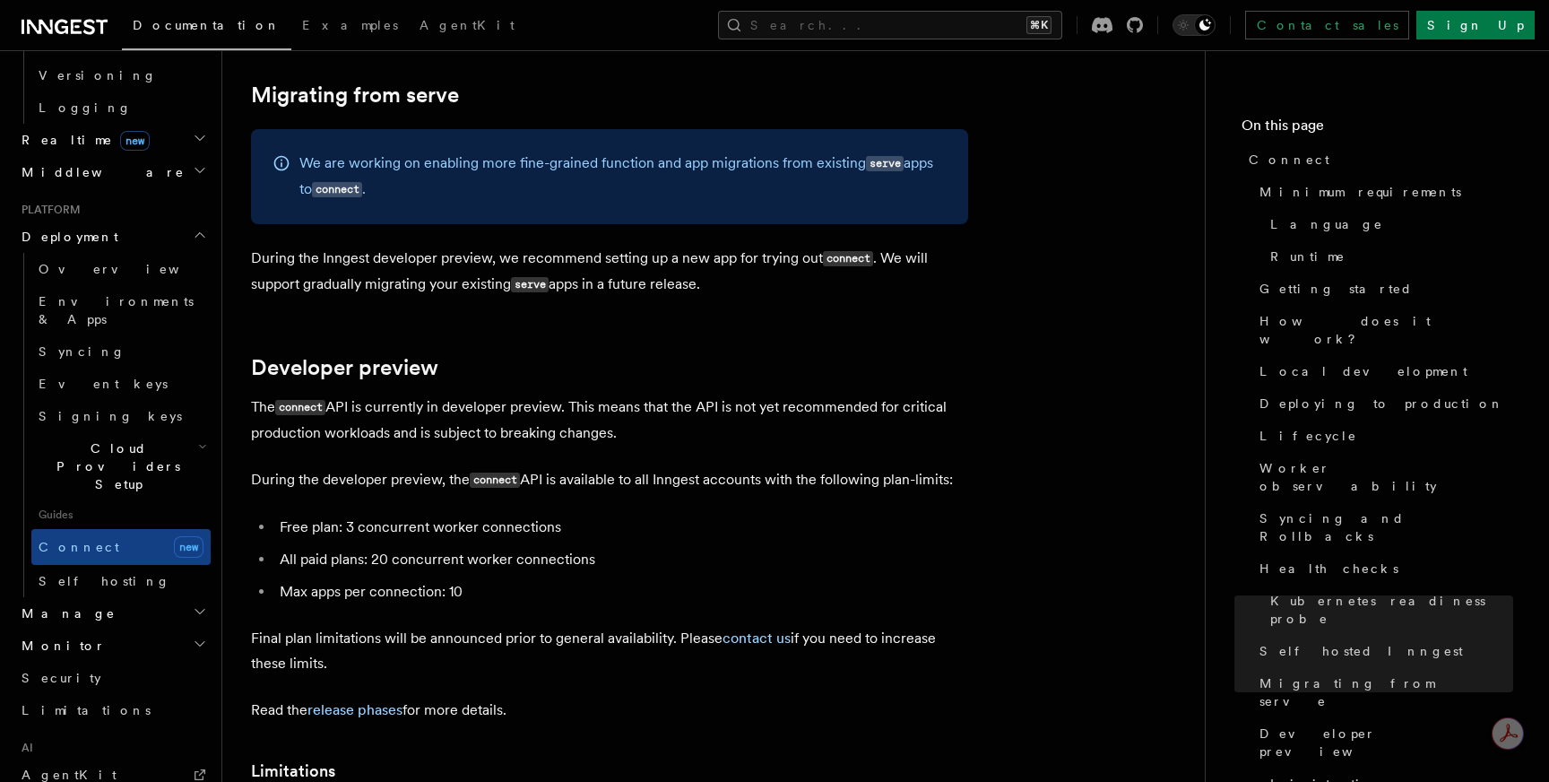
scroll to position [9507, 0]
